Goal: Transaction & Acquisition: Download file/media

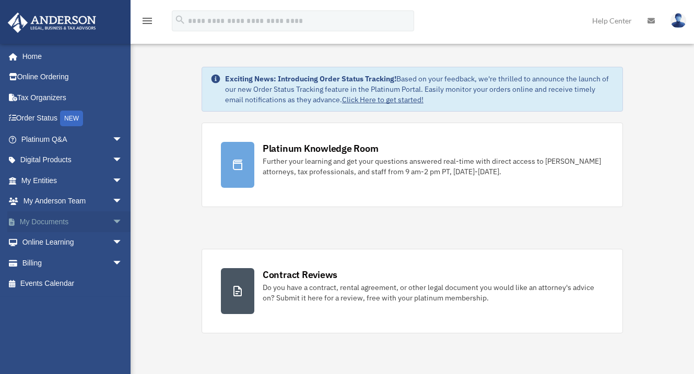
click at [43, 221] on link "My Documents arrow_drop_down" at bounding box center [72, 221] width 131 height 21
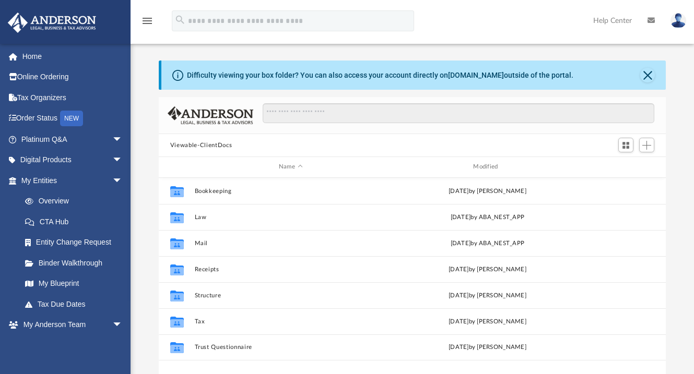
scroll to position [230, 499]
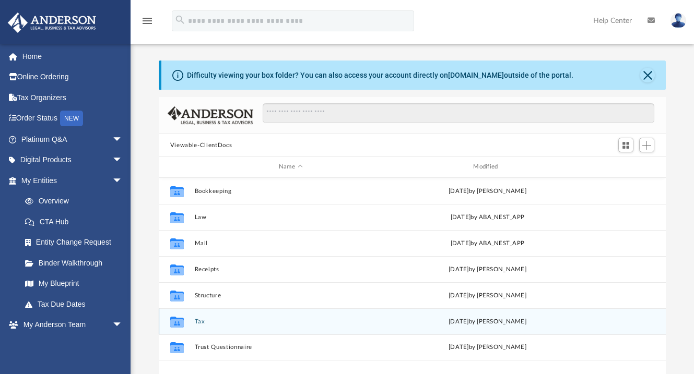
click at [202, 321] on button "Tax" at bounding box center [290, 321] width 192 height 7
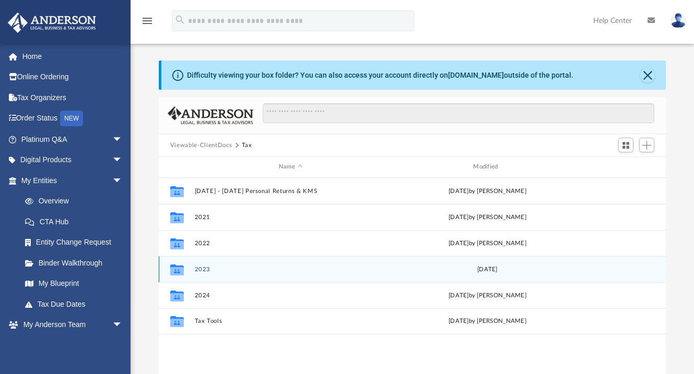
click at [200, 267] on button "2023" at bounding box center [290, 269] width 192 height 7
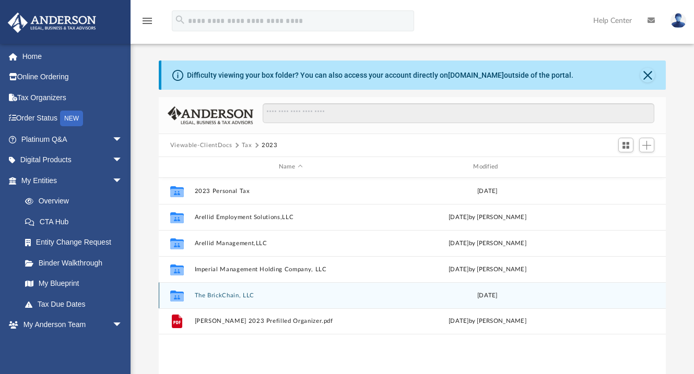
click at [224, 292] on button "The BrickChain, LLC" at bounding box center [290, 295] width 192 height 7
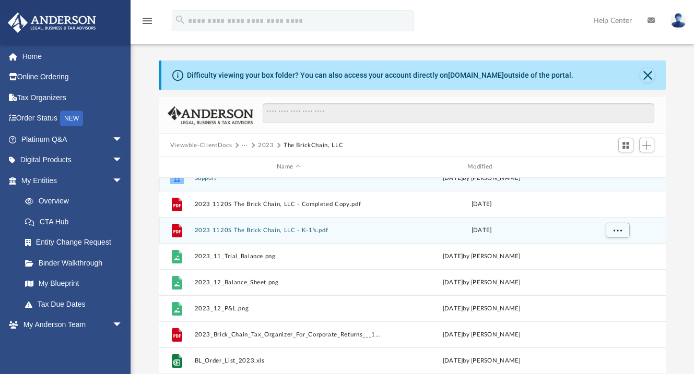
scroll to position [19, 0]
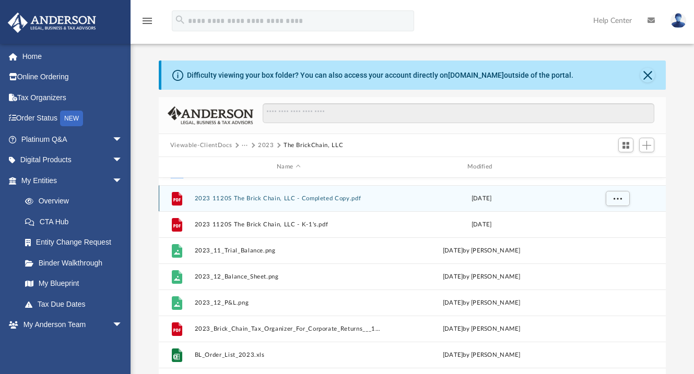
click at [315, 202] on button "2023 1120S The Brick Chain, LLC - Completed Copy.pdf" at bounding box center [288, 198] width 188 height 7
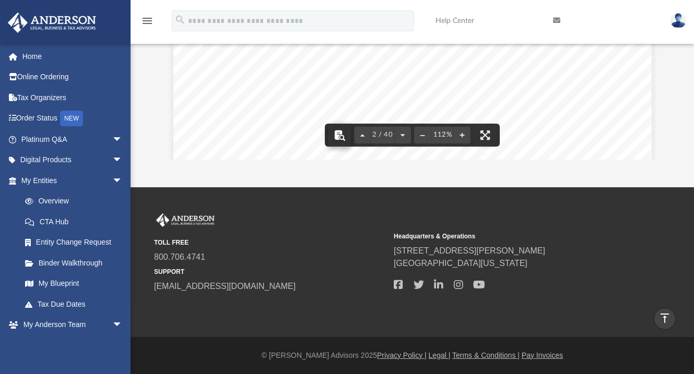
scroll to position [610, 0]
click at [342, 135] on button "File preview" at bounding box center [339, 135] width 23 height 23
click at [421, 135] on button "File preview" at bounding box center [422, 135] width 17 height 23
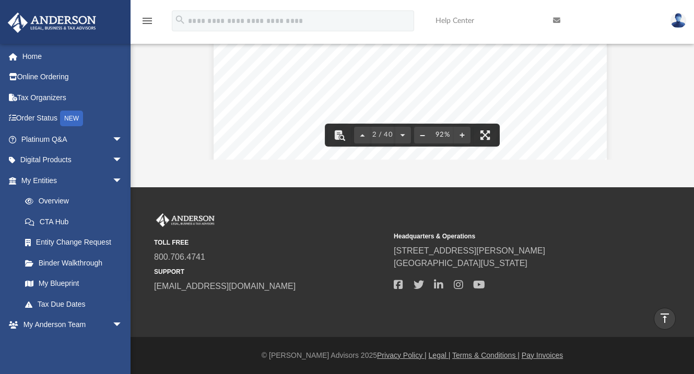
click at [421, 135] on button "File preview" at bounding box center [422, 135] width 17 height 23
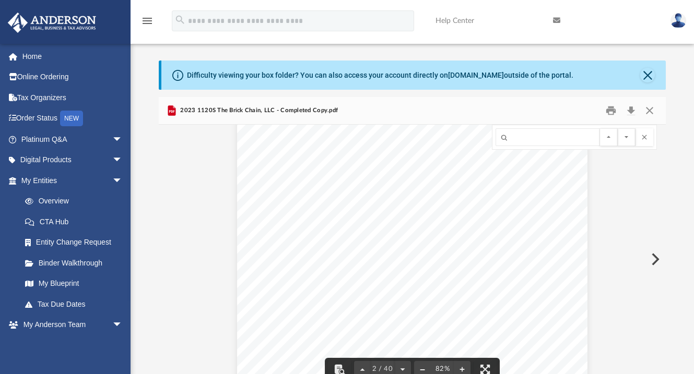
scroll to position [559, 0]
click at [655, 254] on button "Preview" at bounding box center [654, 259] width 23 height 29
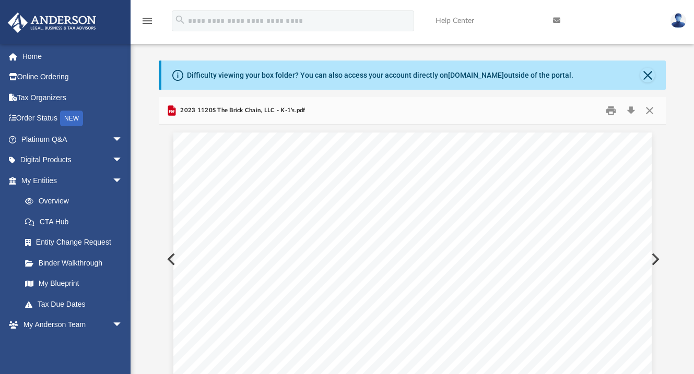
scroll to position [20, 0]
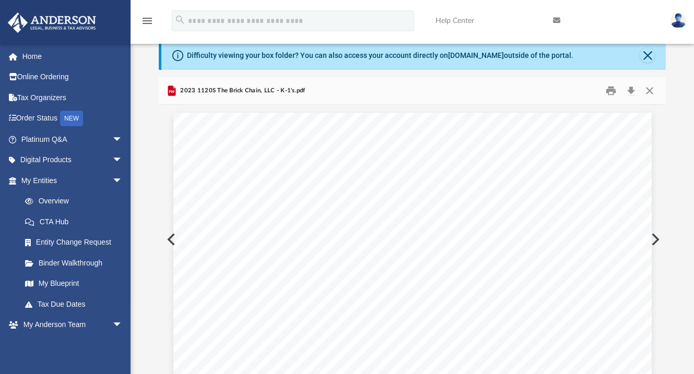
click at [654, 253] on button "Preview" at bounding box center [654, 239] width 23 height 29
click at [654, 244] on button "Preview" at bounding box center [654, 239] width 23 height 29
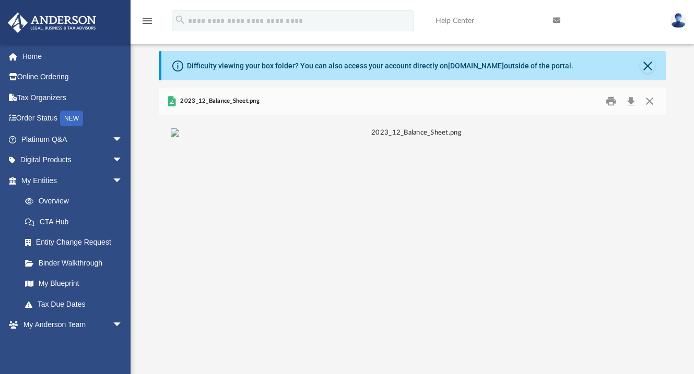
scroll to position [0, 0]
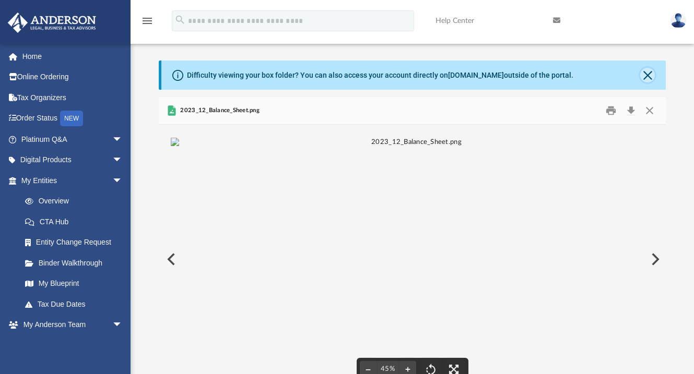
click at [648, 75] on button "Close" at bounding box center [647, 75] width 15 height 15
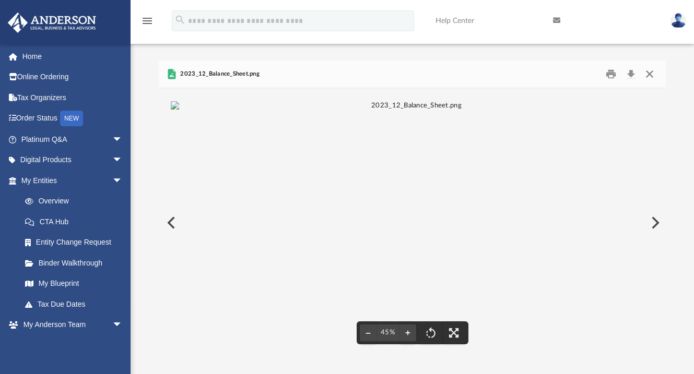
click at [651, 75] on button "Close" at bounding box center [649, 74] width 19 height 16
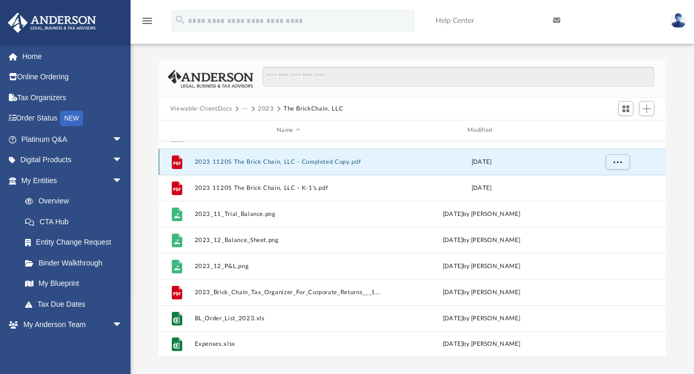
click at [316, 161] on button "2023 1120S The Brick Chain, LLC - Completed Copy.pdf" at bounding box center [288, 162] width 188 height 7
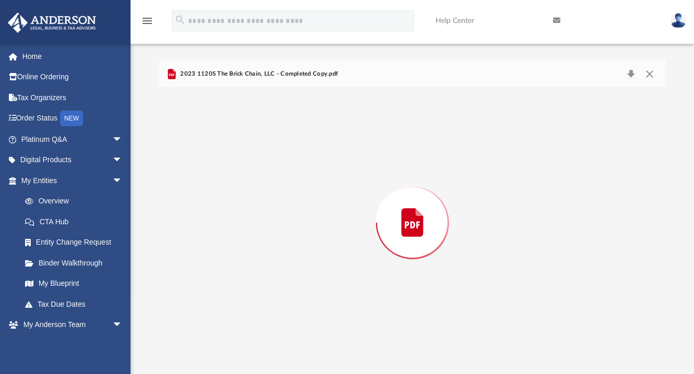
click at [316, 161] on div "Preview" at bounding box center [412, 222] width 507 height 269
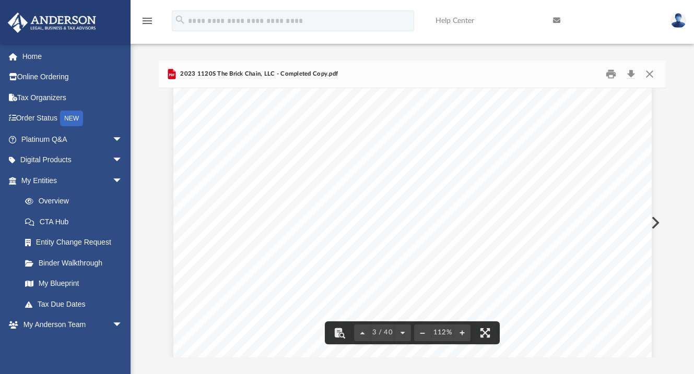
scroll to position [1479, 0]
click at [629, 72] on button "Download" at bounding box center [630, 74] width 19 height 16
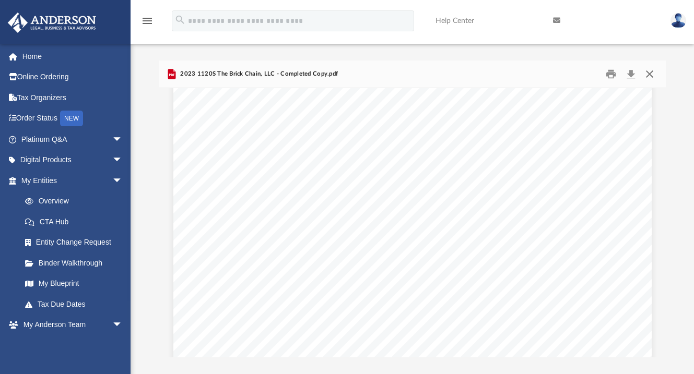
click at [649, 74] on button "Close" at bounding box center [649, 74] width 19 height 16
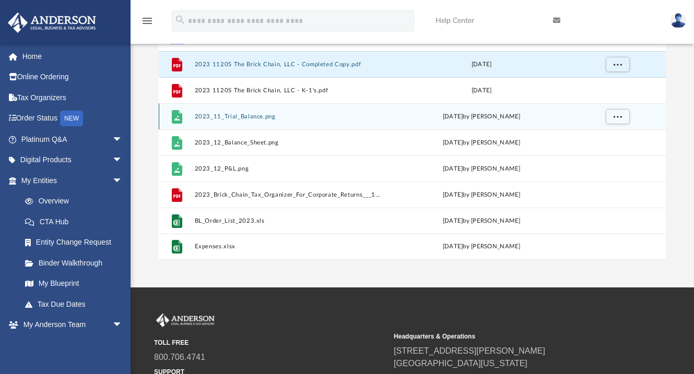
scroll to position [0, 0]
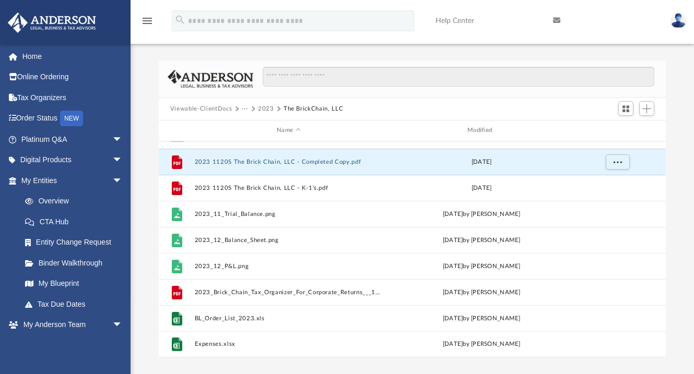
click at [255, 108] on span "···" at bounding box center [250, 108] width 16 height 9
click at [267, 108] on button "2023" at bounding box center [266, 108] width 16 height 9
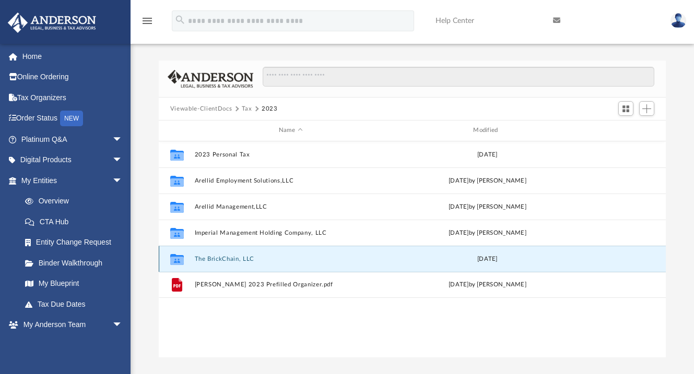
click at [225, 261] on button "The BrickChain, LLC" at bounding box center [290, 259] width 192 height 7
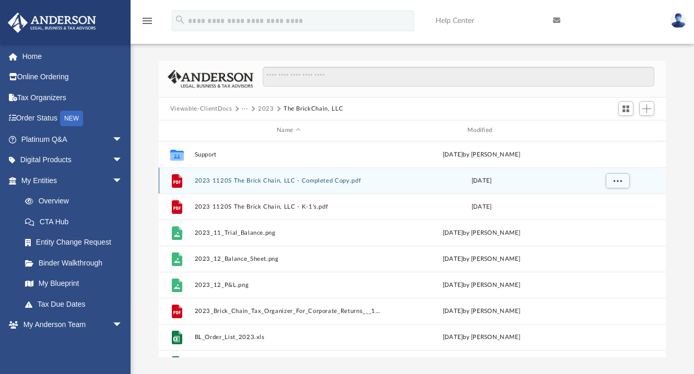
click at [262, 183] on button "2023 1120S The Brick Chain, LLC - Completed Copy.pdf" at bounding box center [288, 181] width 188 height 7
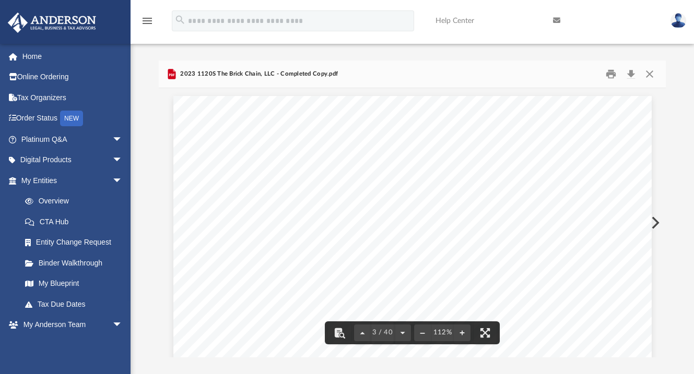
scroll to position [1269, 0]
